Goal: Communication & Community: Answer question/provide support

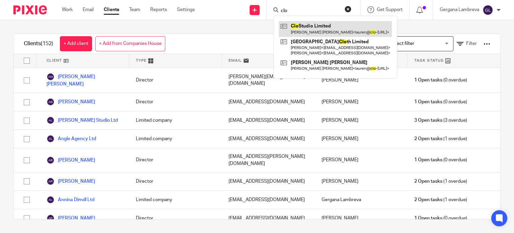
type input "clo"
click at [301, 25] on link at bounding box center [335, 28] width 113 height 15
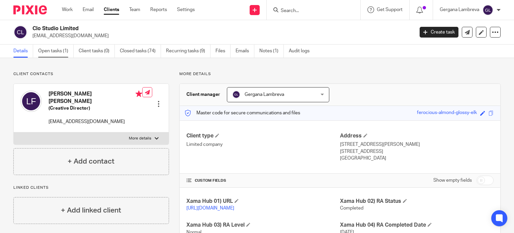
click at [49, 47] on link "Open tasks (1)" at bounding box center [55, 51] width 35 height 13
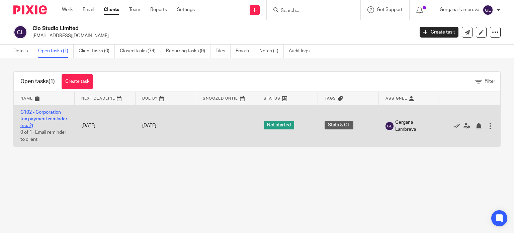
click at [42, 112] on link "C102 - Corporation tax payment reminder (no. 2)" at bounding box center [43, 119] width 47 height 18
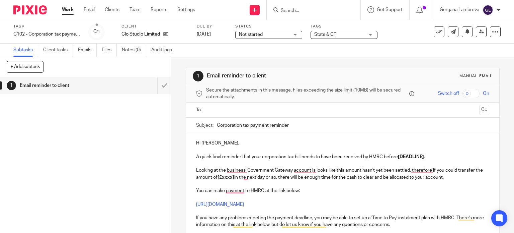
click at [429, 155] on p "A quick final reminder that your corporation tax bill needs to have been receiv…" at bounding box center [343, 156] width 294 height 7
click at [234, 177] on strong "[£xxxx]" at bounding box center [226, 177] width 17 height 5
click at [334, 186] on p "To enrich screen reader interactions, please activate Accessibility in Grammarl…" at bounding box center [343, 183] width 294 height 7
click at [283, 176] on p "Looking at the business' Government Gateway account is looks like this amount h…" at bounding box center [343, 174] width 294 height 14
click at [306, 186] on p "To enrich screen reader interactions, please activate Accessibility in Grammarl…" at bounding box center [343, 183] width 294 height 7
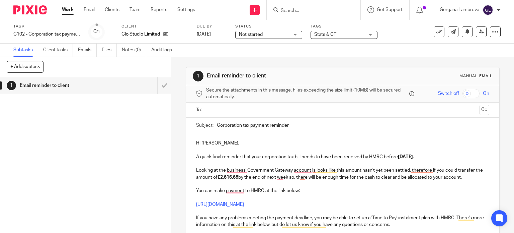
click at [442, 154] on p "A quick final reminder that your corporation tax bill needs to have been receiv…" at bounding box center [343, 156] width 294 height 7
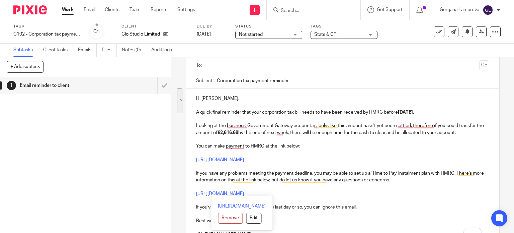
drag, startPoint x: 288, startPoint y: 193, endPoint x: 194, endPoint y: 171, distance: 96.5
click at [194, 171] on div "Hi Lauren, A quick final reminder that your corporation tax bill needs to have …" at bounding box center [343, 165] width 314 height 154
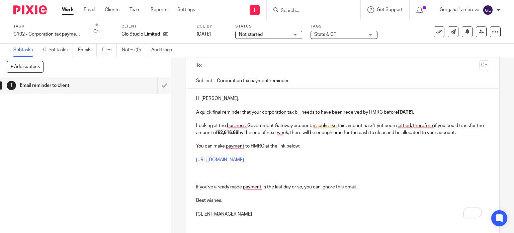
scroll to position [0, 0]
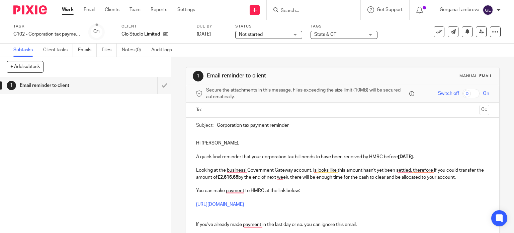
click at [303, 190] on p "You can make payment to HMRC at the link below:" at bounding box center [343, 190] width 294 height 7
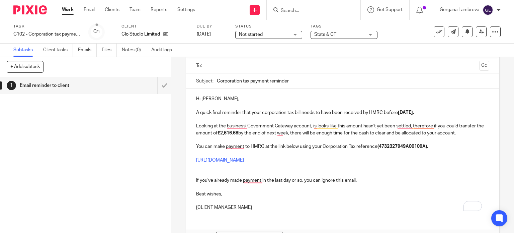
click at [366, 179] on p "If you've already made payment in the last day or so, you can ignore this email." at bounding box center [343, 180] width 294 height 7
click at [222, 193] on p "Best wishes," at bounding box center [343, 194] width 294 height 7
drag, startPoint x: 255, startPoint y: 207, endPoint x: 194, endPoint y: 200, distance: 62.3
click at [194, 200] on div "Hi Lauren, A quick final reminder that your corporation tax bill needs to have …" at bounding box center [343, 152] width 314 height 127
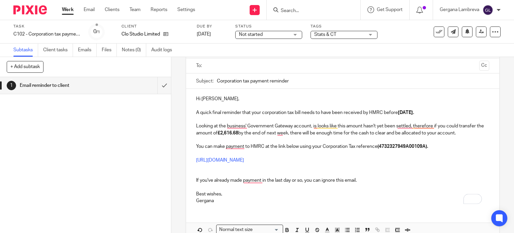
click at [358, 178] on p "If you've already made payment in the last day or so, you can ignore this email." at bounding box center [343, 180] width 294 height 7
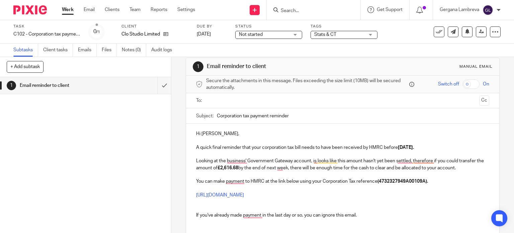
scroll to position [0, 0]
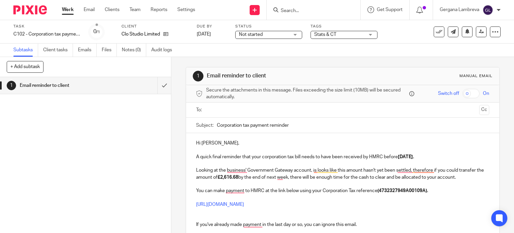
click at [210, 107] on input "text" at bounding box center [343, 110] width 268 height 8
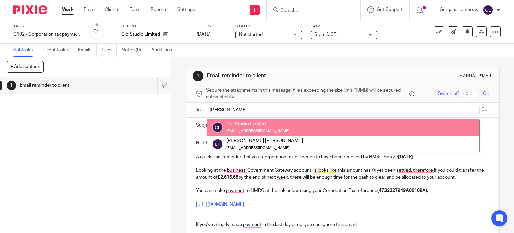
type input "lau"
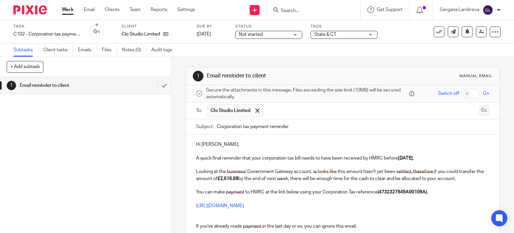
click at [479, 109] on button "Cc" at bounding box center [484, 110] width 10 height 10
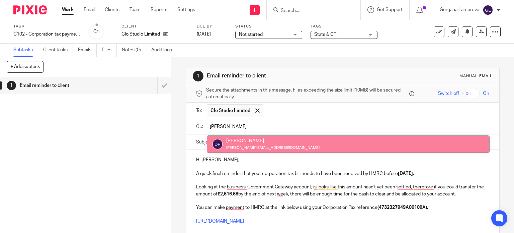
type input "dan"
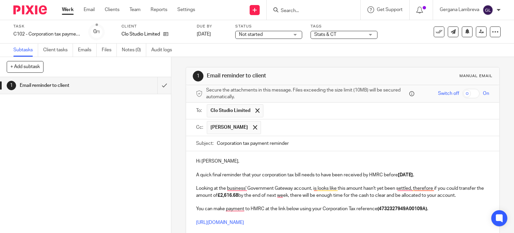
click at [265, 122] on input "text" at bounding box center [376, 127] width 222 height 13
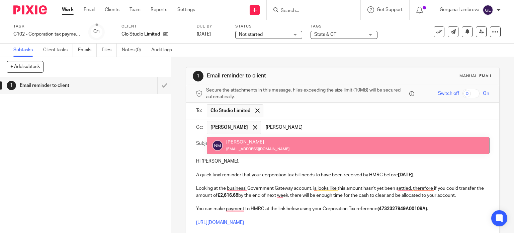
type input "nick"
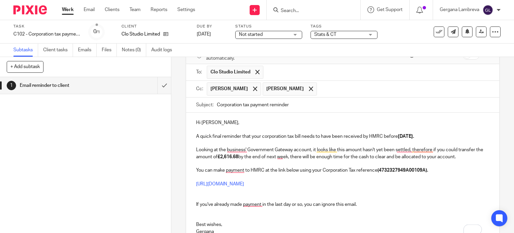
scroll to position [89, 0]
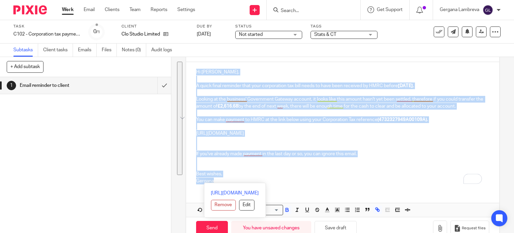
drag, startPoint x: 218, startPoint y: 180, endPoint x: 189, endPoint y: 73, distance: 111.0
click at [189, 73] on div "Hi Lauren, A quick final reminder that your corporation tax bill needs to have …" at bounding box center [343, 125] width 314 height 127
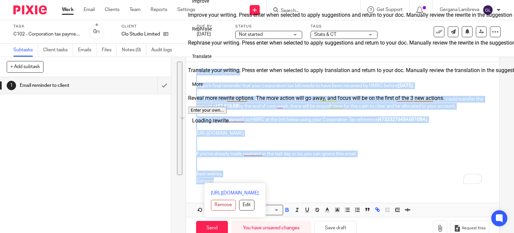
copy div "Hi Lauren, A quick final reminder that your corporation tax bill needs to have …"
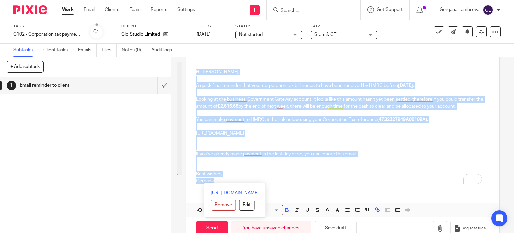
click at [247, 141] on p "To enrich screen reader interactions, please activate Accessibility in Grammarl…" at bounding box center [343, 140] width 294 height 7
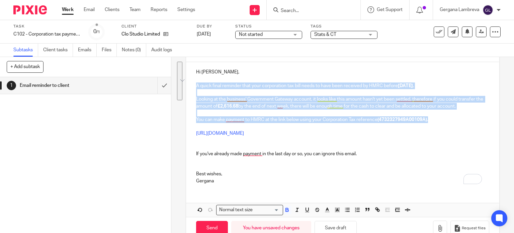
drag, startPoint x: 430, startPoint y: 119, endPoint x: 195, endPoint y: 84, distance: 237.9
click at [195, 84] on div "Hi Lauren, A quick final reminder that your corporation tax bill needs to have …" at bounding box center [343, 125] width 314 height 127
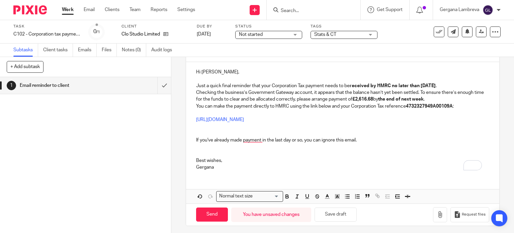
click at [467, 83] on p "Just a quick final reminder that your Corporation Tax payment needs to be recei…" at bounding box center [343, 85] width 294 height 7
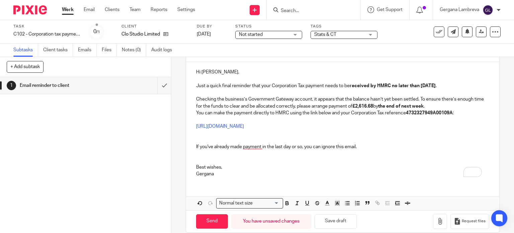
click at [442, 105] on p "Checking the business’s Government Gateway account, it appears that the balance…" at bounding box center [343, 103] width 294 height 14
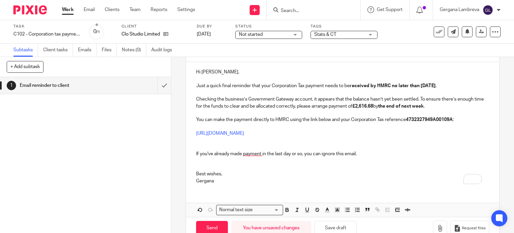
click at [205, 143] on p "To enrich screen reader interactions, please activate Accessibility in Grammarl…" at bounding box center [343, 146] width 294 height 7
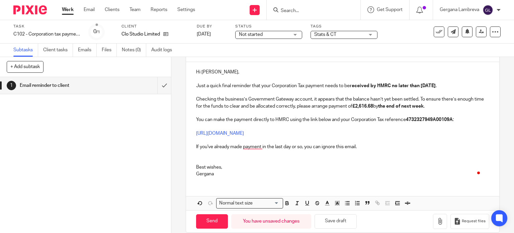
click at [206, 153] on p "To enrich screen reader interactions, please activate Accessibility in Grammarl…" at bounding box center [343, 153] width 294 height 7
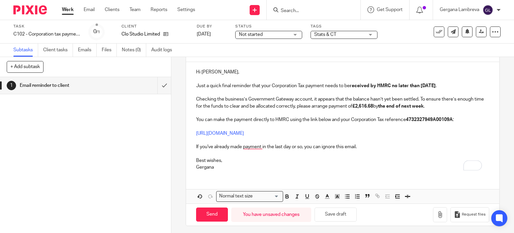
scroll to position [0, 0]
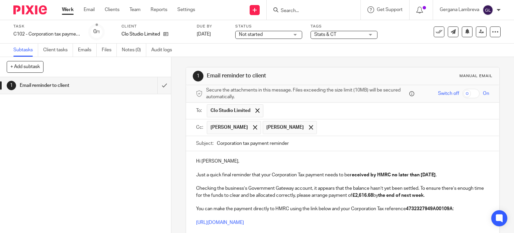
click at [381, 183] on p "To enrich screen reader interactions, please activate Accessibility in Grammarl…" at bounding box center [343, 181] width 294 height 7
